Goal: Information Seeking & Learning: Find specific fact

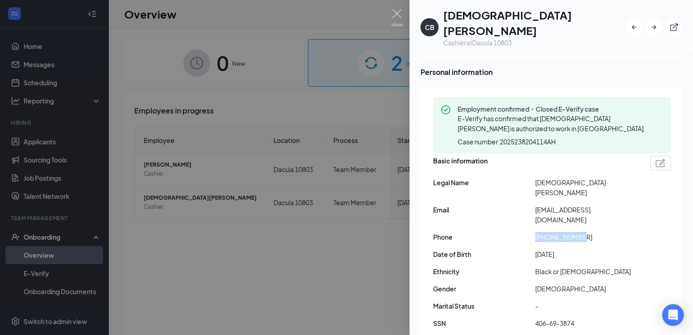
scroll to position [62, 0]
click at [559, 250] on span "[DATE]" at bounding box center [586, 255] width 102 height 10
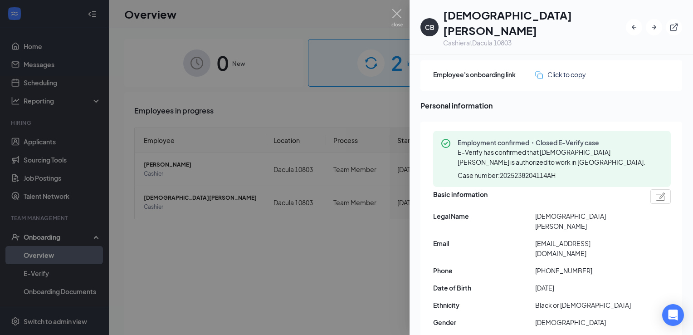
scroll to position [35, 0]
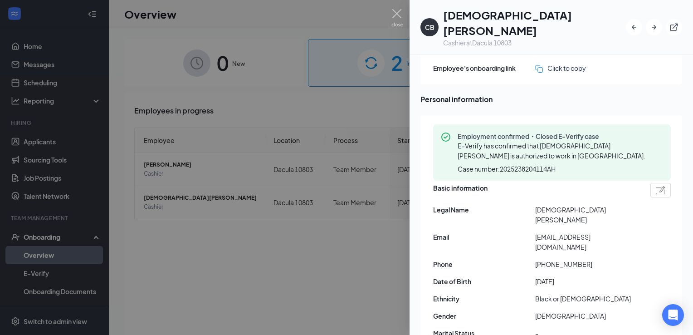
drag, startPoint x: 585, startPoint y: 244, endPoint x: 533, endPoint y: 249, distance: 52.8
click at [533, 276] on div "Date of Birth [DEMOGRAPHIC_DATA]" at bounding box center [552, 281] width 238 height 10
copy div "[DATE]"
click at [344, 164] on div at bounding box center [346, 167] width 693 height 335
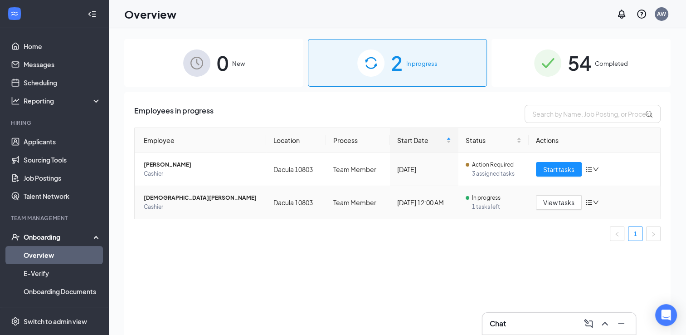
click at [185, 196] on span "[DEMOGRAPHIC_DATA][PERSON_NAME]" at bounding box center [201, 197] width 115 height 9
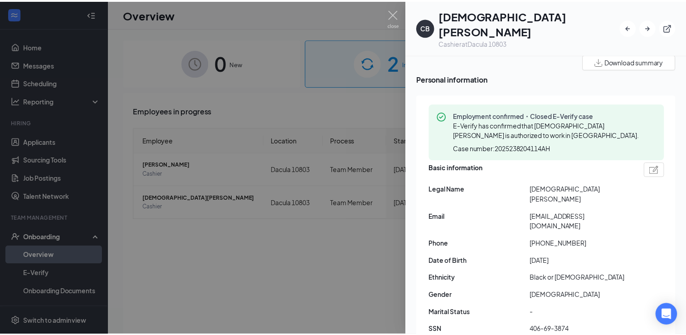
scroll to position [36, 0]
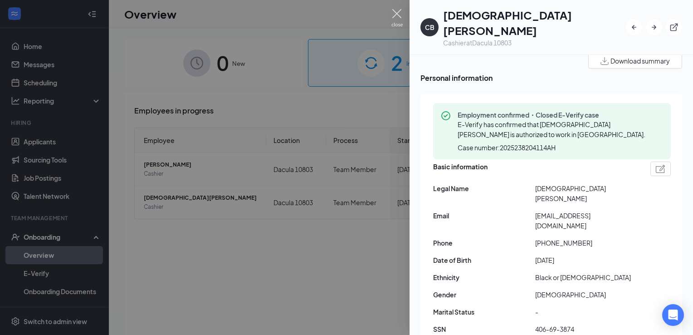
click at [393, 15] on img at bounding box center [396, 18] width 11 height 18
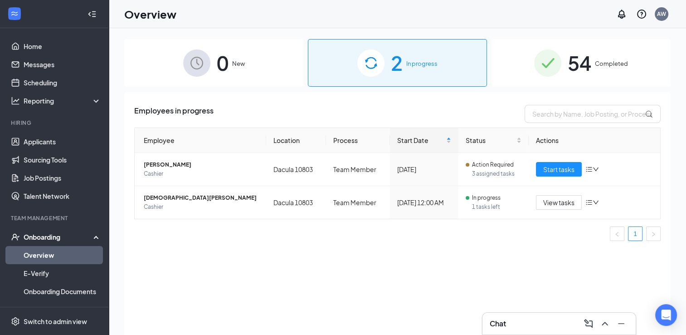
click at [561, 64] on img at bounding box center [547, 62] width 27 height 27
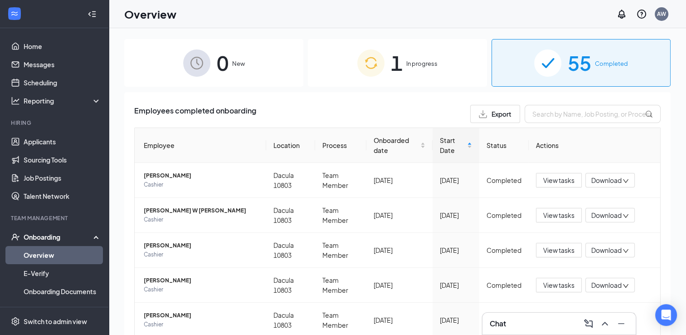
click at [409, 72] on div "1 In progress" at bounding box center [397, 63] width 179 height 48
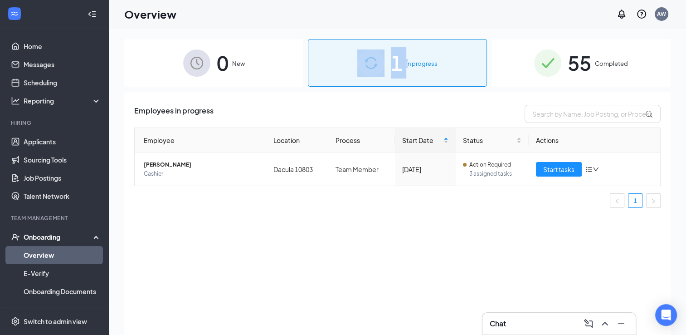
drag, startPoint x: 409, startPoint y: 72, endPoint x: 384, endPoint y: 44, distance: 37.0
click at [384, 44] on div "1 In progress" at bounding box center [397, 63] width 179 height 48
drag, startPoint x: 384, startPoint y: 44, endPoint x: 332, endPoint y: 34, distance: 53.6
click at [332, 34] on div "0 New 1 In progress 55 Completed Employees in progress Employee Location Proces…" at bounding box center [397, 201] width 577 height 347
click at [477, 98] on div "Employees in progress Employee Location Process Start Date Status Actions [PERS…" at bounding box center [397, 224] width 547 height 265
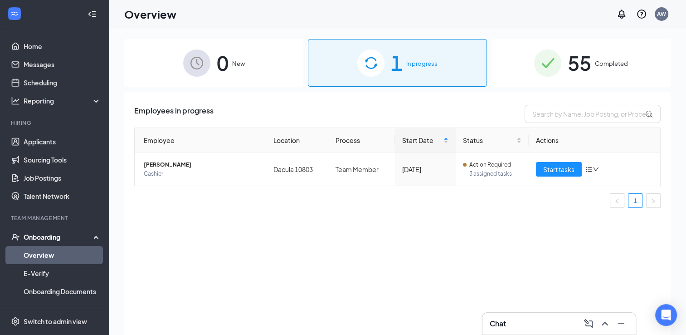
click at [550, 60] on img at bounding box center [547, 62] width 27 height 27
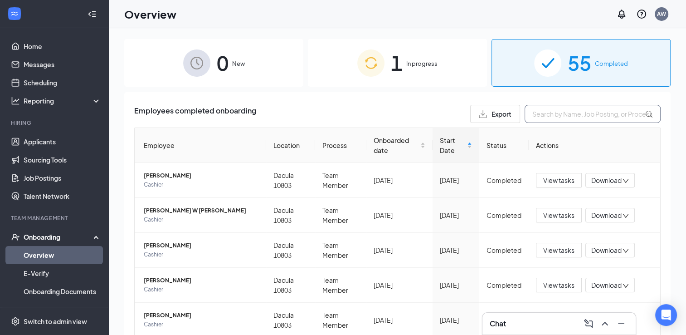
click at [552, 119] on input "text" at bounding box center [593, 114] width 136 height 18
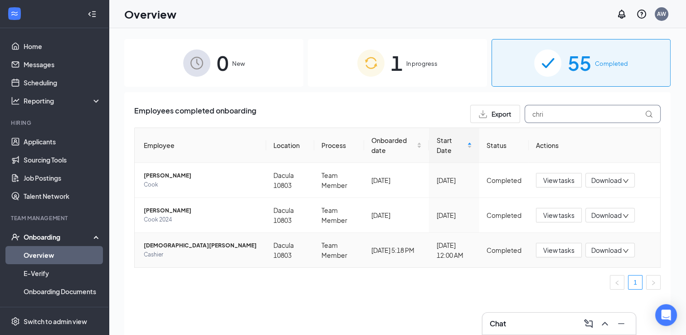
type input "chri"
click at [180, 245] on span "[DEMOGRAPHIC_DATA][PERSON_NAME]" at bounding box center [201, 245] width 115 height 9
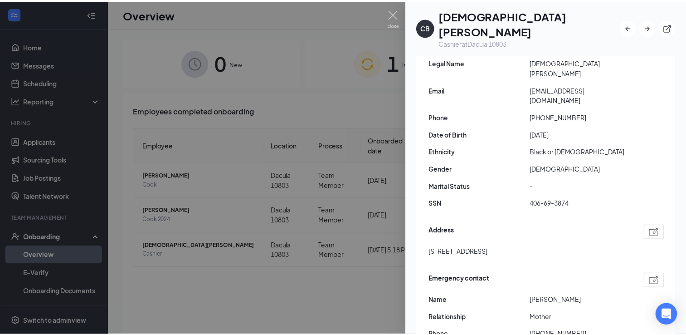
scroll to position [161, 0]
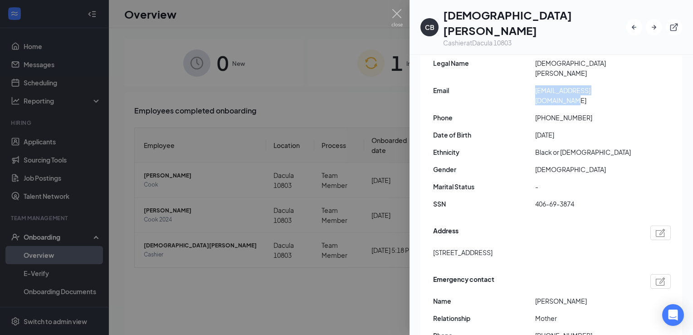
drag, startPoint x: 626, startPoint y: 61, endPoint x: 531, endPoint y: 59, distance: 94.8
click at [531, 85] on div "Email [EMAIL_ADDRESS][DOMAIN_NAME]" at bounding box center [552, 95] width 238 height 20
copy div "[EMAIL_ADDRESS][DOMAIN_NAME]"
click at [401, 11] on img at bounding box center [396, 18] width 11 height 18
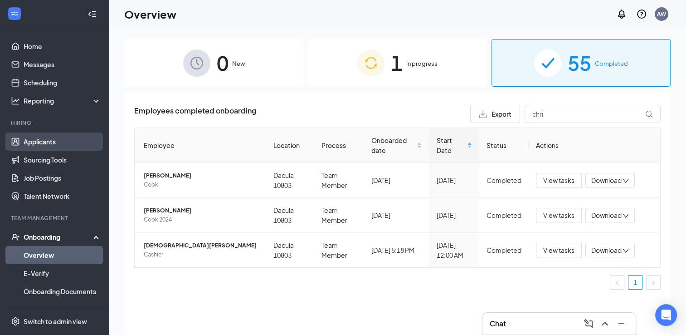
click at [40, 150] on link "Applicants" at bounding box center [63, 141] width 78 height 18
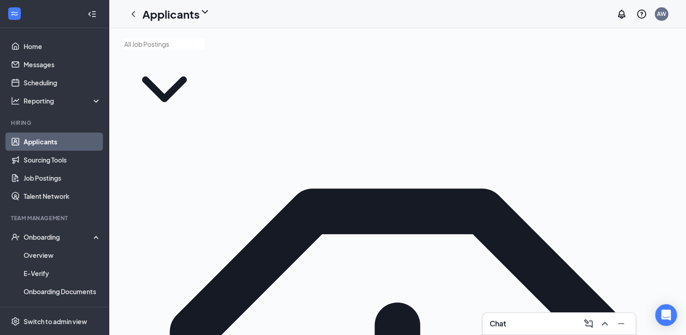
type input "sumiaman"
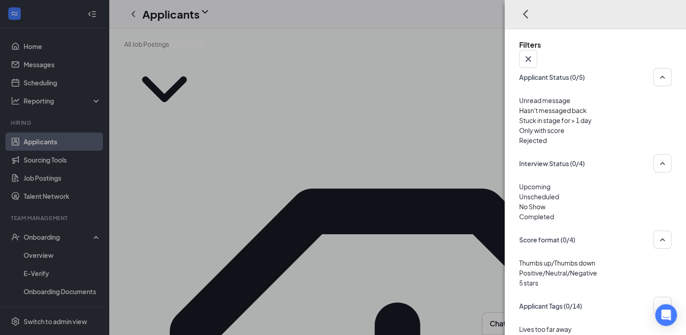
click at [519, 135] on div at bounding box center [595, 135] width 152 height 0
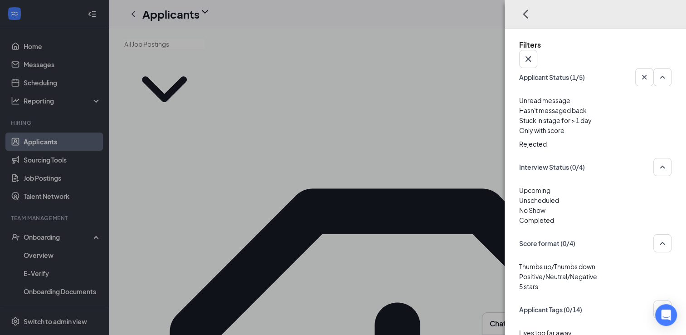
click at [396, 181] on div "Filters Applicant Status (1/5) Unread message Hasn't messaged back Stuck in sta…" at bounding box center [343, 167] width 686 height 335
click at [393, 172] on div "Filters Applicant Status (1/5) Unread message Hasn't messaged back Stuck in sta…" at bounding box center [343, 167] width 686 height 335
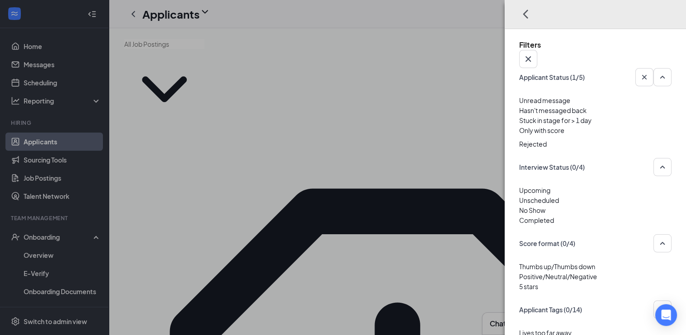
click at [520, 135] on img at bounding box center [521, 137] width 5 height 4
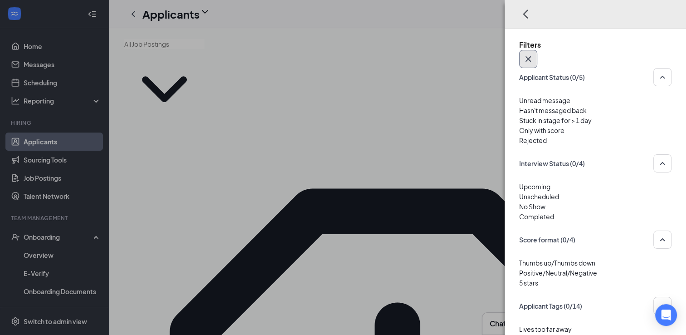
click at [534, 54] on icon "Cross" at bounding box center [528, 59] width 11 height 11
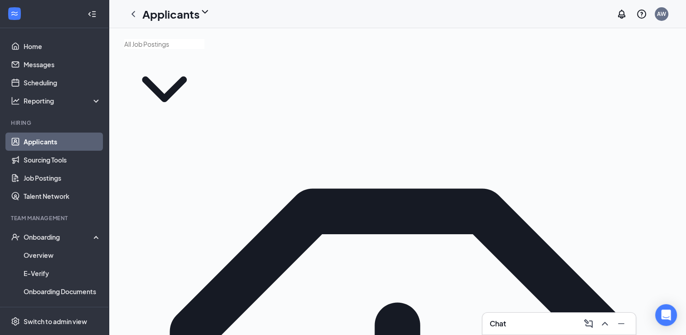
drag, startPoint x: 602, startPoint y: 171, endPoint x: 501, endPoint y: 224, distance: 114.2
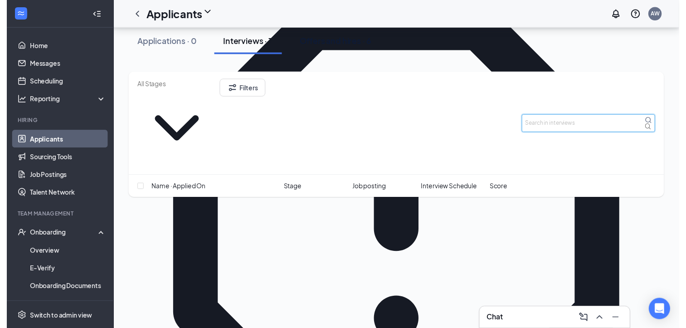
scroll to position [181, 0]
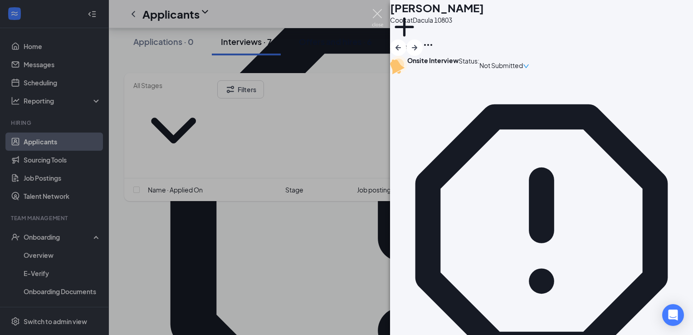
click at [374, 19] on img at bounding box center [377, 18] width 11 height 18
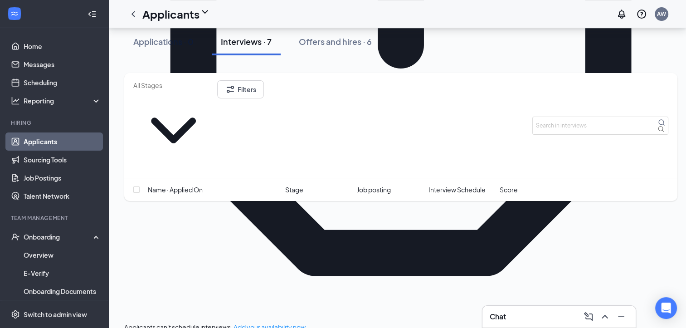
scroll to position [374, 5]
click at [610, 317] on icon "ChevronUp" at bounding box center [605, 316] width 11 height 11
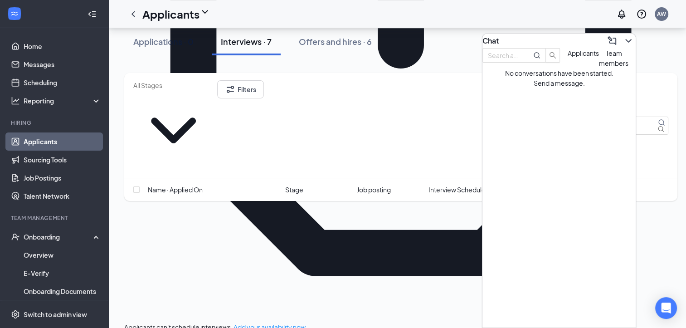
click at [601, 67] on span "Team members" at bounding box center [613, 58] width 29 height 18
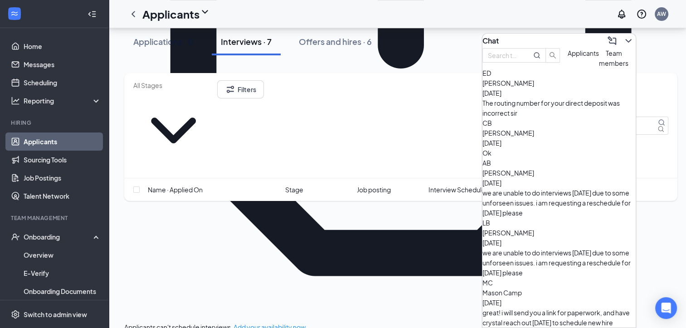
click at [534, 137] on span "[PERSON_NAME]" at bounding box center [509, 133] width 52 height 8
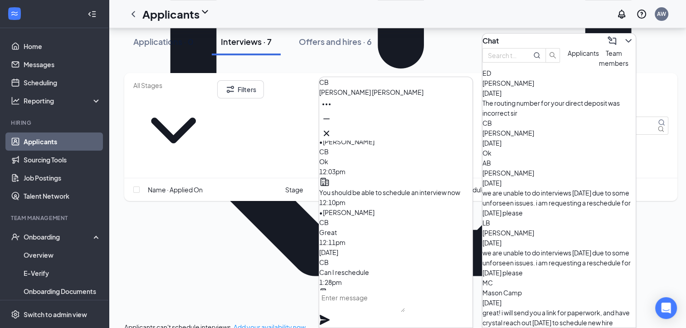
scroll to position [-178, 0]
click at [332, 129] on icon "Cross" at bounding box center [326, 133] width 11 height 11
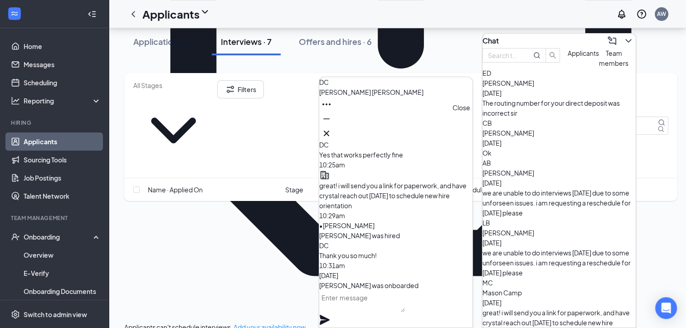
click at [332, 134] on icon "Cross" at bounding box center [326, 133] width 11 height 11
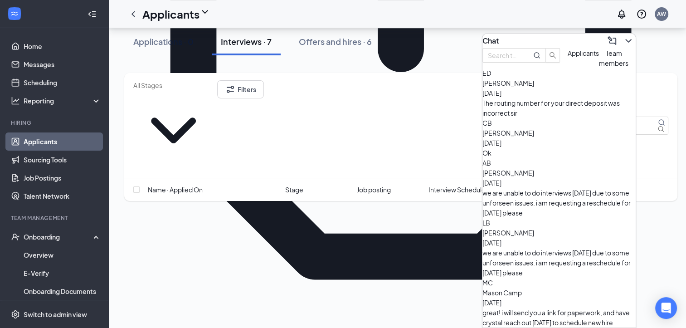
scroll to position [370, 7]
click at [547, 118] on div "ED [PERSON_NAME] [DATE] The routing number for your direct deposit was incorrec…" at bounding box center [559, 93] width 153 height 50
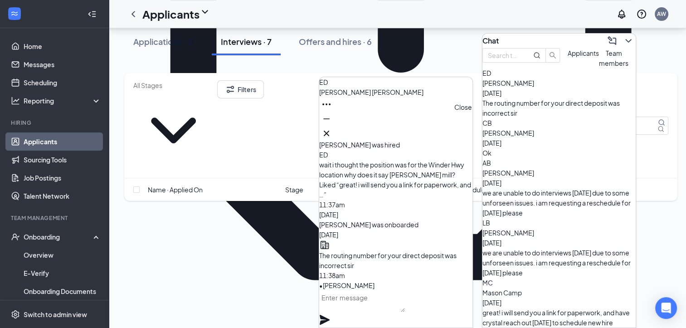
click at [332, 131] on icon "Cross" at bounding box center [326, 133] width 11 height 11
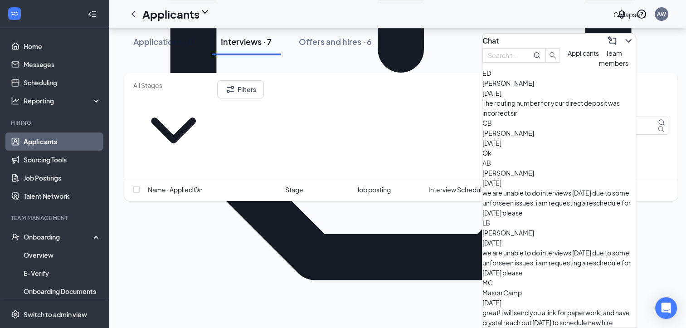
click at [623, 35] on icon "ChevronDown" at bounding box center [628, 40] width 11 height 11
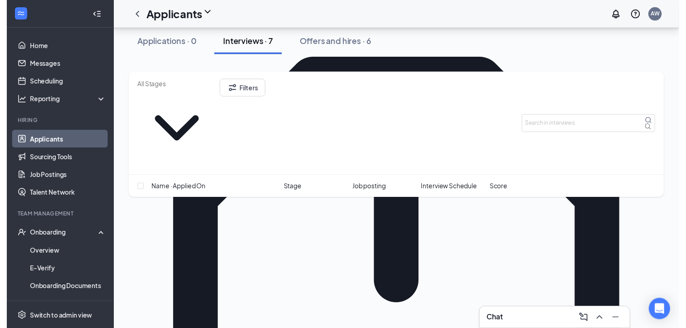
scroll to position [131, 0]
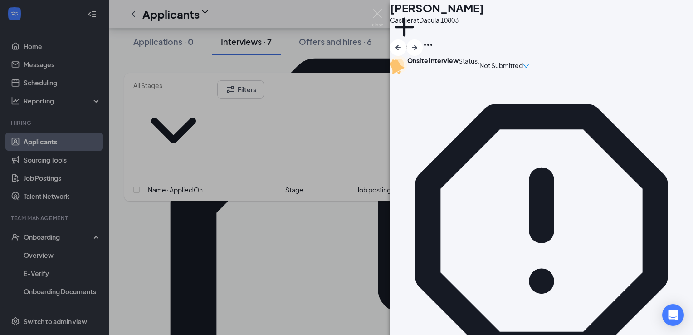
click at [383, 196] on div "AM [PERSON_NAME] at Dacula 10803 Add a tag Onsite Interview Status : Not Submit…" at bounding box center [346, 167] width 693 height 335
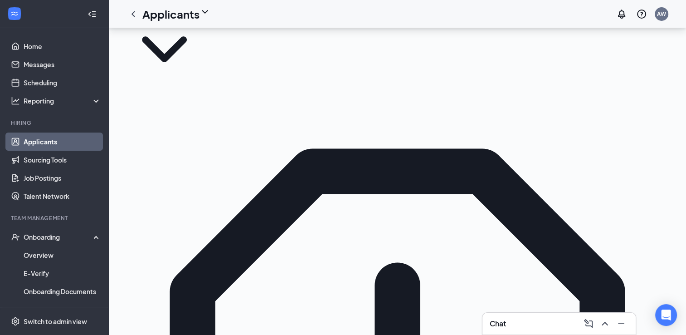
scroll to position [37, 0]
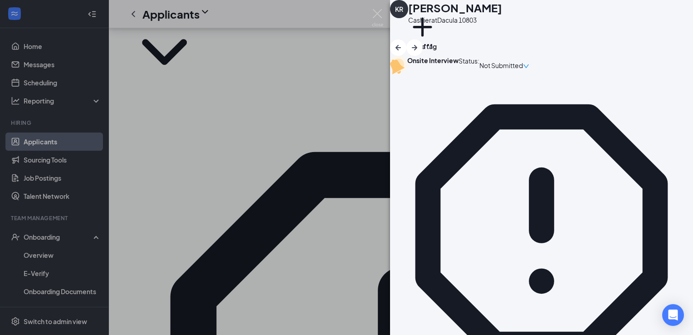
checkbox input "true"
click at [330, 122] on div "AM [PERSON_NAME] at Dacula 10803 Add a tag Onsite Interview Status : Not Submit…" at bounding box center [346, 167] width 693 height 335
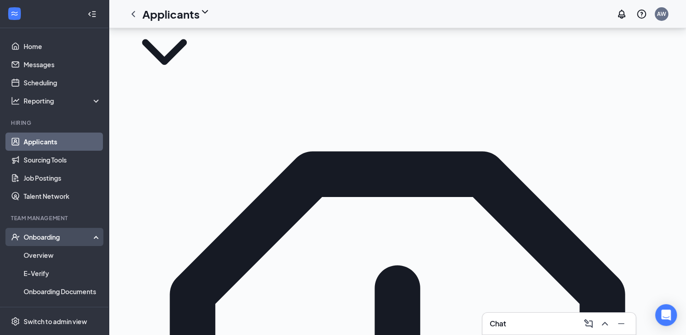
click at [38, 239] on div "Onboarding" at bounding box center [59, 236] width 70 height 9
click at [41, 256] on link "Overview" at bounding box center [63, 255] width 78 height 18
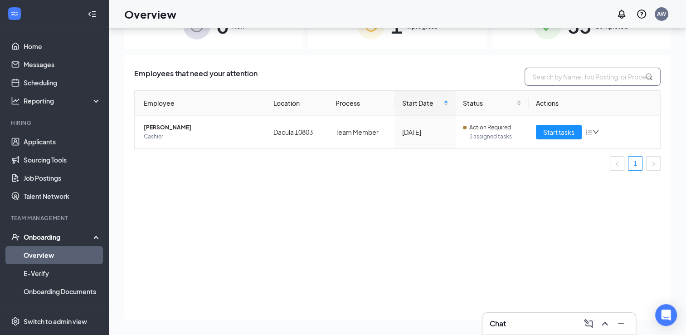
click at [564, 83] on input "text" at bounding box center [593, 77] width 136 height 18
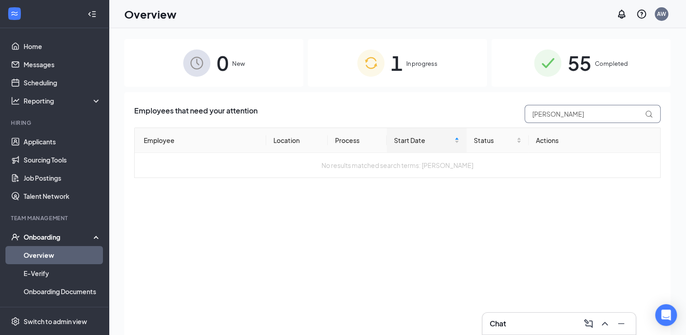
type input "[PERSON_NAME]"
click at [548, 73] on img at bounding box center [547, 62] width 27 height 27
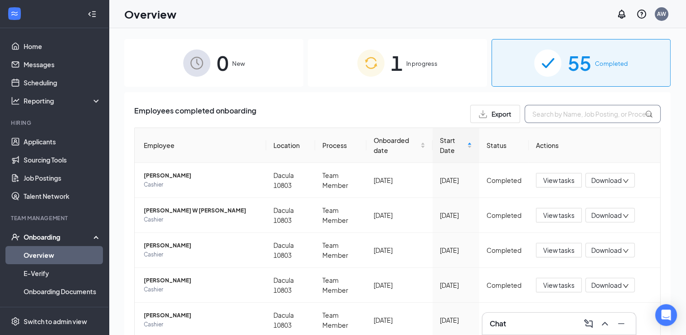
click at [555, 115] on input "text" at bounding box center [593, 114] width 136 height 18
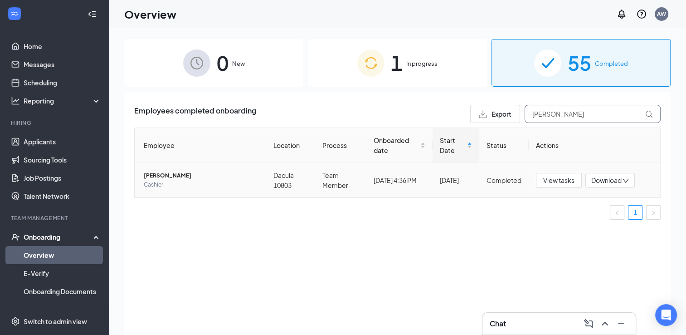
type input "[PERSON_NAME]"
click at [236, 182] on span "Cashier" at bounding box center [201, 184] width 115 height 9
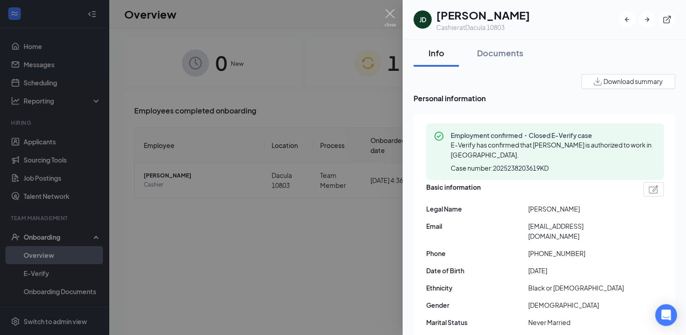
scroll to position [24, 0]
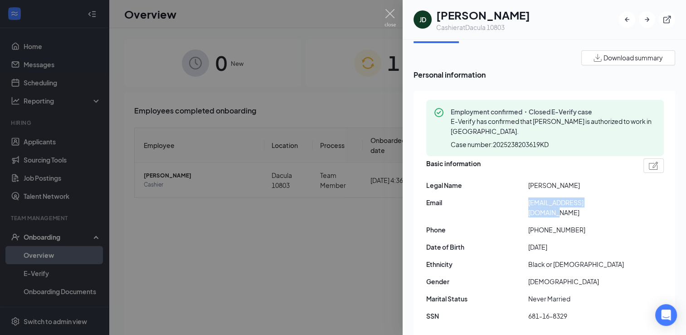
drag, startPoint x: 613, startPoint y: 205, endPoint x: 526, endPoint y: 207, distance: 87.1
click at [526, 207] on div "Basic information Legal Name [PERSON_NAME] Email [EMAIL_ADDRESS][DOMAIN_NAME] P…" at bounding box center [545, 242] width 238 height 172
copy div "[EMAIL_ADDRESS][DOMAIN_NAME]"
click at [526, 207] on div "Basic information Legal Name [PERSON_NAME] Email [EMAIL_ADDRESS][DOMAIN_NAME] P…" at bounding box center [545, 242] width 238 height 172
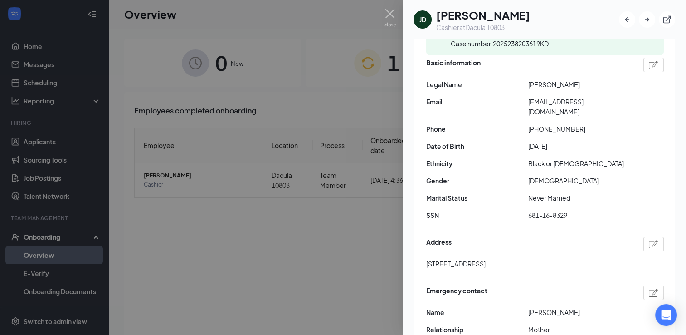
scroll to position [214, 0]
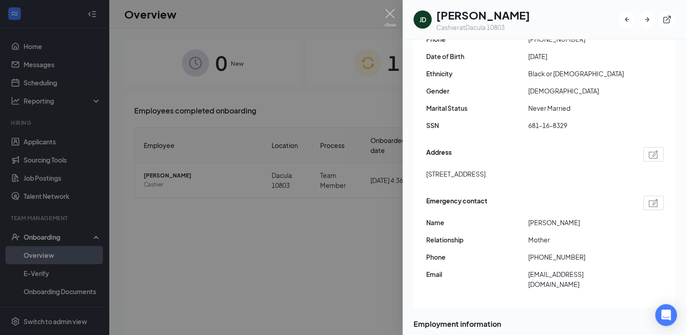
drag, startPoint x: 422, startPoint y: 164, endPoint x: 497, endPoint y: 170, distance: 75.1
click at [497, 170] on div "Employment confirmed・Closed E-Verify case E-Verify has confirmed that [PERSON_N…" at bounding box center [545, 103] width 262 height 407
copy span "[STREET_ADDRESS]"
drag, startPoint x: 577, startPoint y: 245, endPoint x: 524, endPoint y: 246, distance: 52.2
click at [524, 252] on div "Phone [PHONE_NUMBER]" at bounding box center [545, 257] width 238 height 10
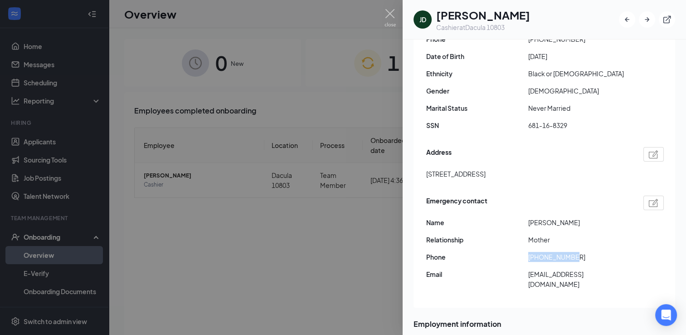
copy div "[PHONE_NUMBER]"
click at [463, 153] on div "Address [STREET_ADDRESS]" at bounding box center [545, 165] width 238 height 41
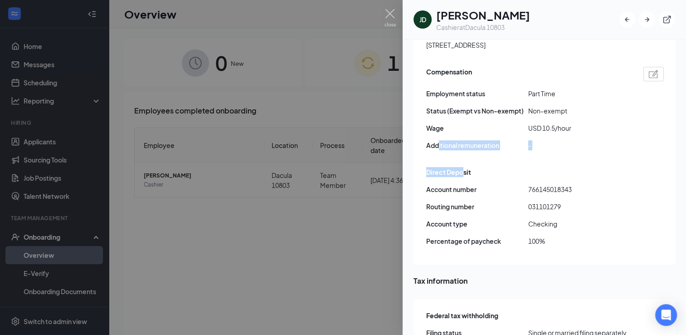
drag, startPoint x: 463, startPoint y: 153, endPoint x: 295, endPoint y: 7, distance: 222.2
click at [295, 7] on div "[PERSON_NAME] [PERSON_NAME] Cashier at Dacula 10803 Info Documents Download sum…" at bounding box center [343, 167] width 686 height 335
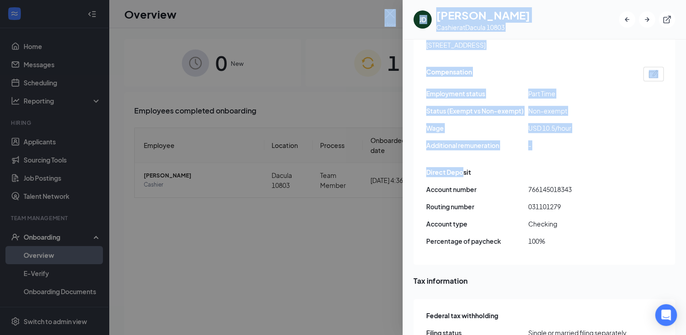
scroll to position [617, 0]
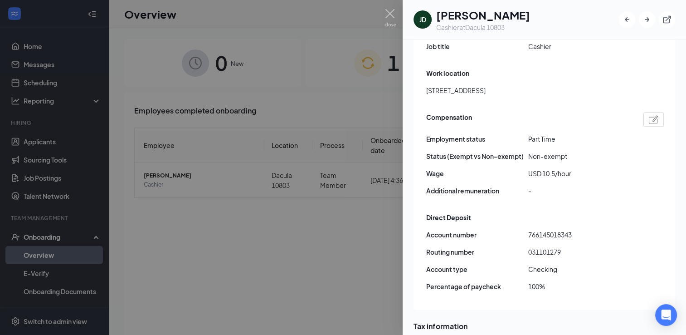
click at [526, 190] on div "Employment details Applied date [DATE] Hired date (Date marked hired) [DATE] St…" at bounding box center [545, 124] width 262 height 371
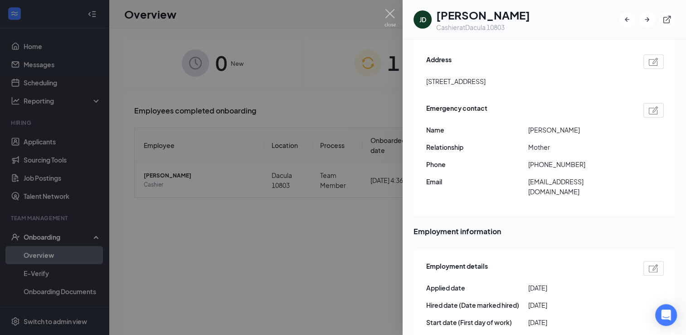
scroll to position [99, 0]
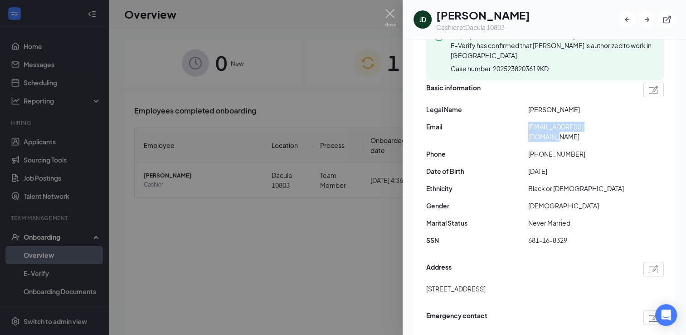
drag, startPoint x: 615, startPoint y: 125, endPoint x: 522, endPoint y: 122, distance: 93.1
click at [522, 122] on div "Email [EMAIL_ADDRESS][DOMAIN_NAME]" at bounding box center [545, 132] width 238 height 20
copy div "[EMAIL_ADDRESS][DOMAIN_NAME]"
click at [353, 90] on div at bounding box center [343, 167] width 686 height 335
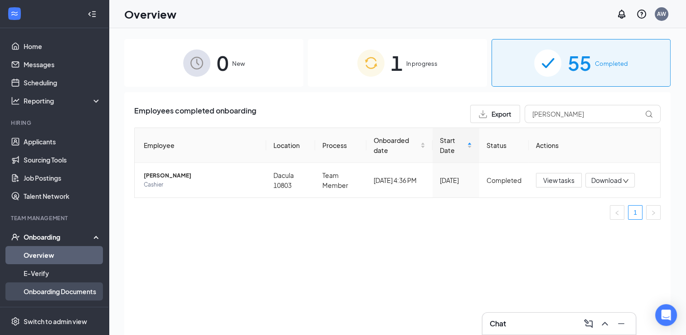
click at [44, 293] on link "Onboarding Documents" at bounding box center [63, 291] width 78 height 18
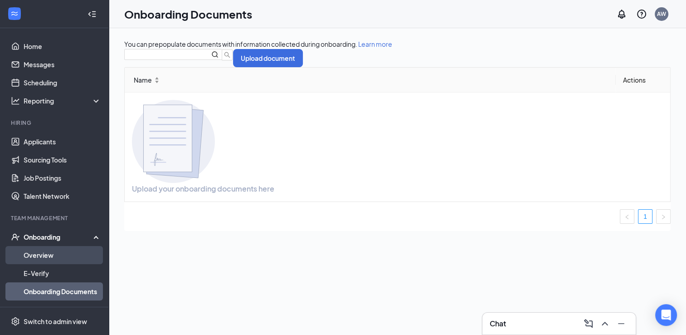
click at [31, 251] on link "Overview" at bounding box center [63, 255] width 78 height 18
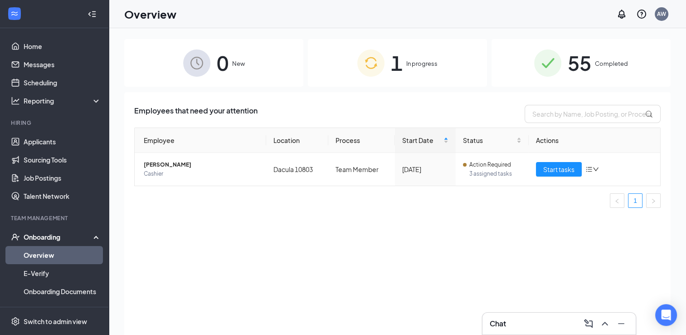
click at [592, 58] on span "55" at bounding box center [580, 62] width 24 height 31
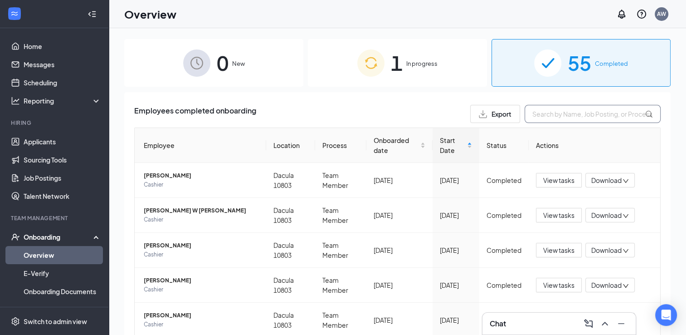
click at [550, 112] on input "text" at bounding box center [593, 114] width 136 height 18
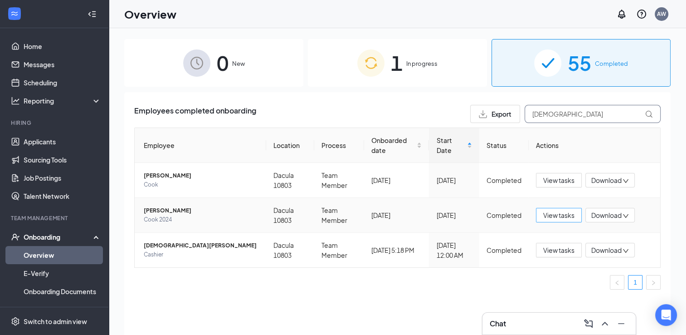
type input "[DEMOGRAPHIC_DATA]"
click at [566, 216] on span "View tasks" at bounding box center [558, 215] width 31 height 10
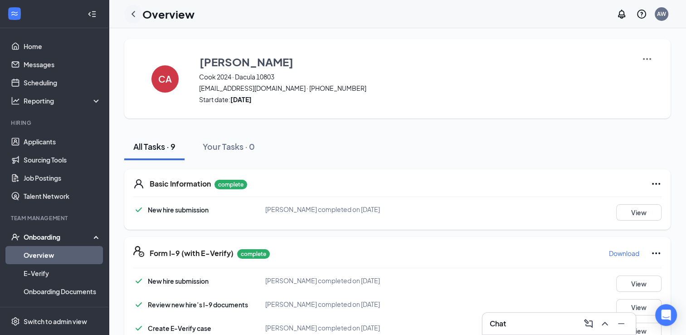
click at [136, 15] on icon "ChevronLeft" at bounding box center [133, 14] width 11 height 11
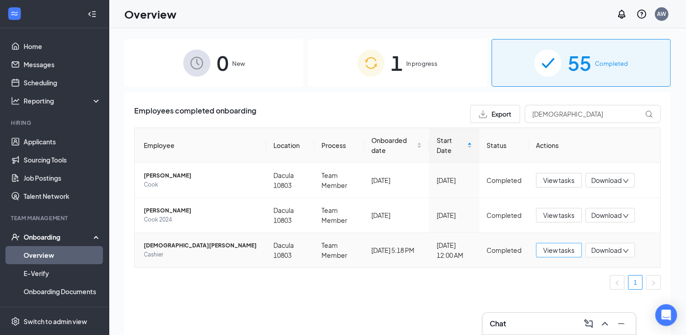
click at [563, 256] on button "View tasks" at bounding box center [559, 250] width 46 height 15
